Goal: Task Accomplishment & Management: Manage account settings

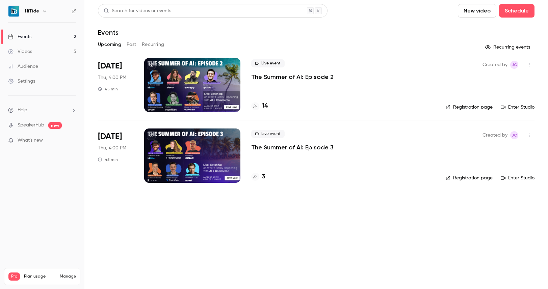
click at [216, 87] on div at bounding box center [192, 85] width 96 height 54
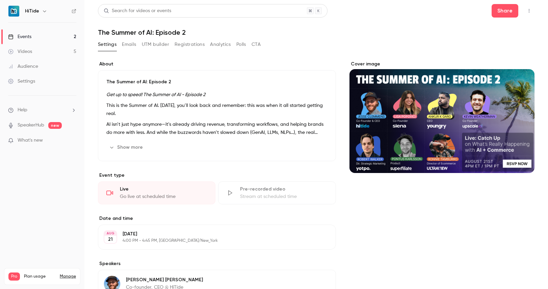
click at [184, 48] on button "Registrations" at bounding box center [190, 44] width 30 height 11
